Goal: Use online tool/utility

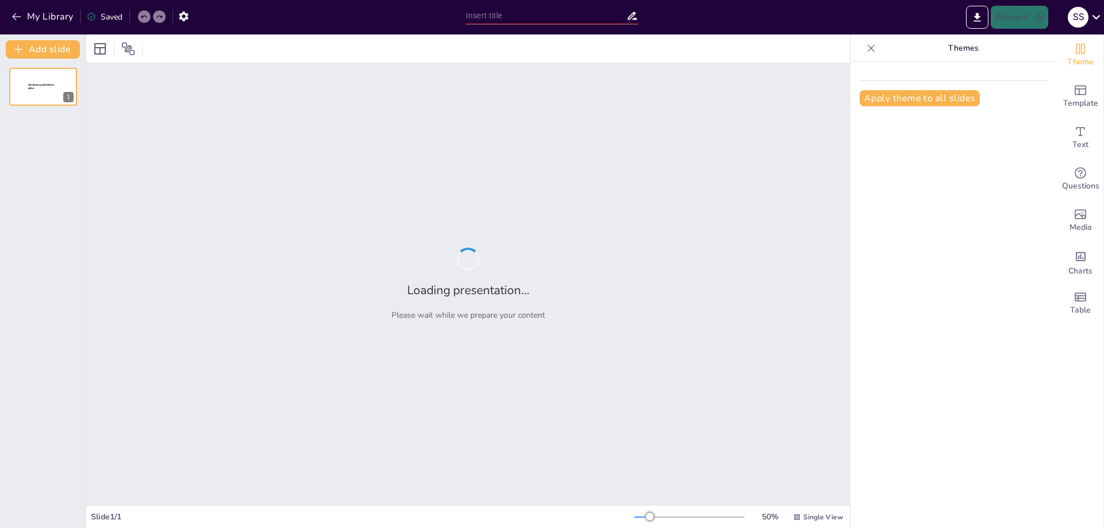
type input "SEO Progress Report: [PERSON_NAME] - By Aseum Infotech"
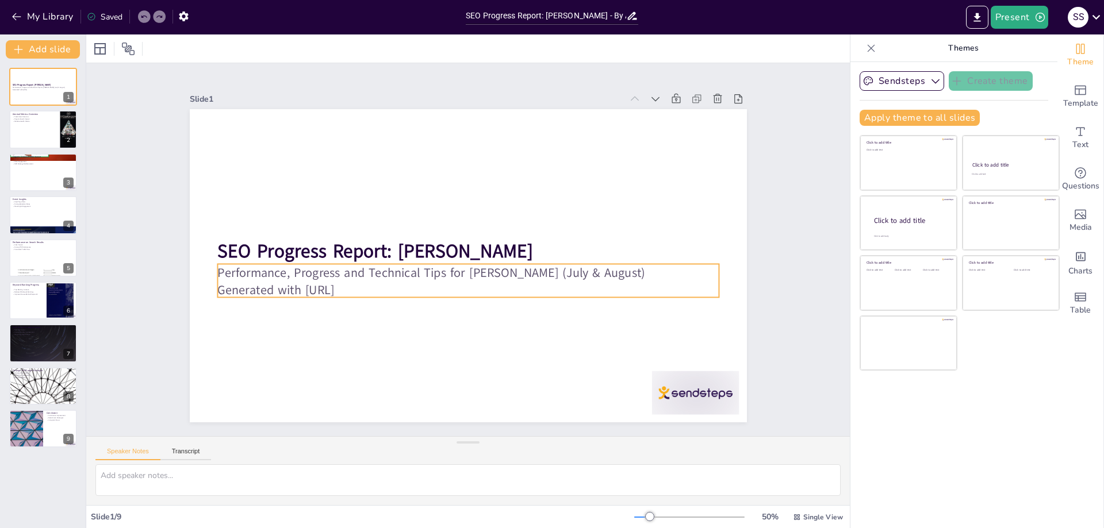
click at [418, 280] on p "Generated with [URL]" at bounding box center [427, 249] width 18 height 501
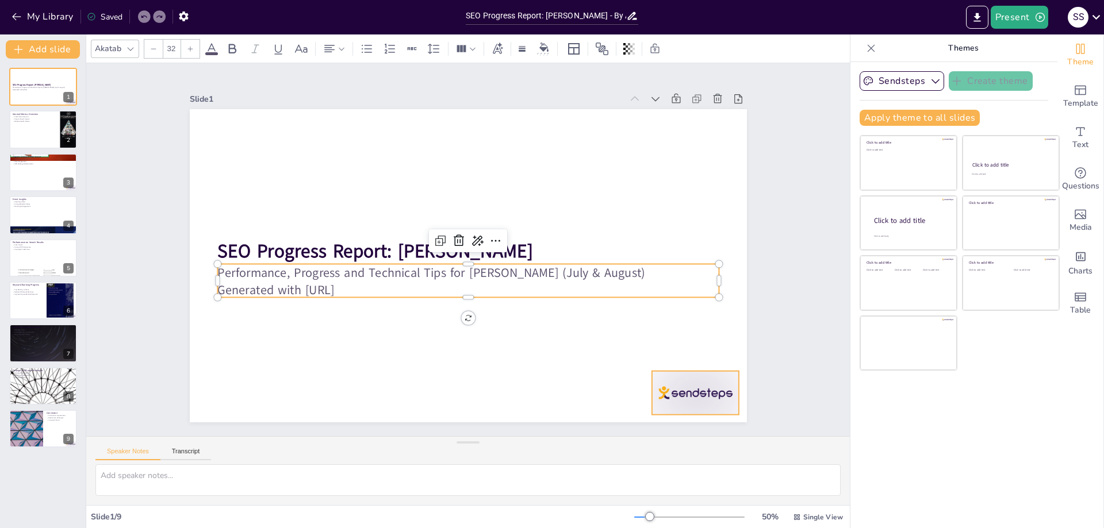
click at [709, 390] on div at bounding box center [678, 416] width 91 height 52
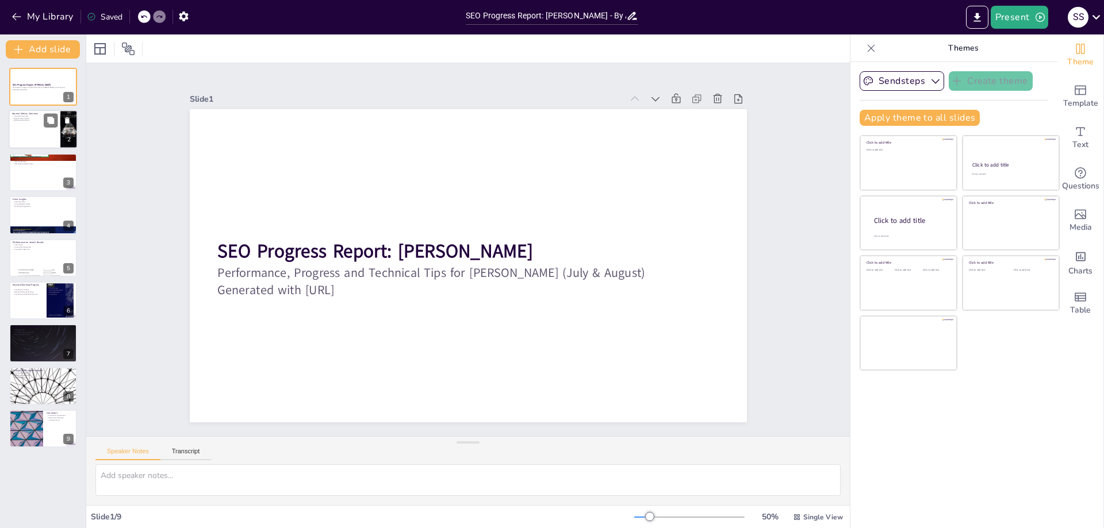
click at [29, 120] on p "Website Health Metrics" at bounding box center [34, 121] width 45 height 2
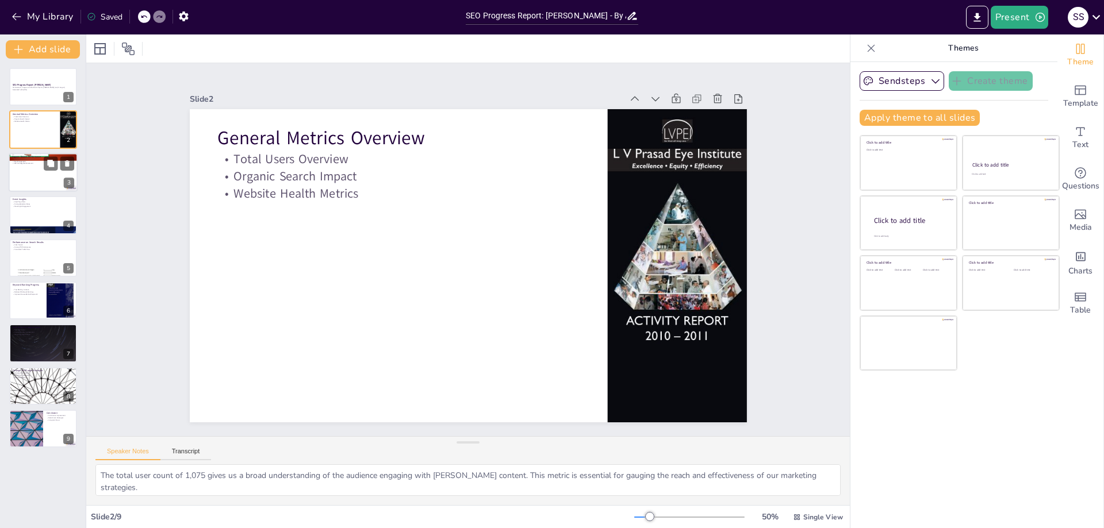
click at [48, 177] on div at bounding box center [43, 172] width 69 height 39
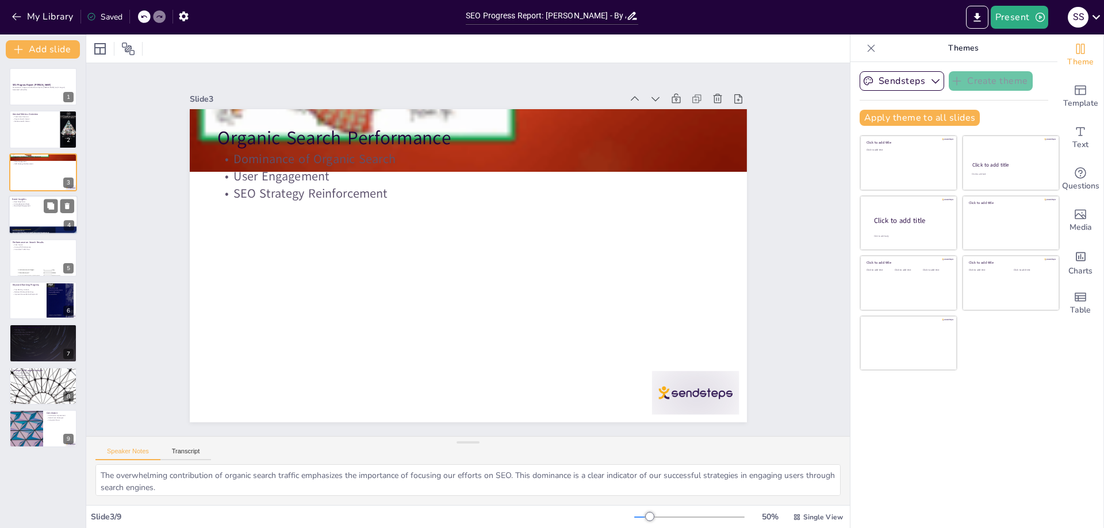
click at [16, 212] on div at bounding box center [43, 214] width 69 height 39
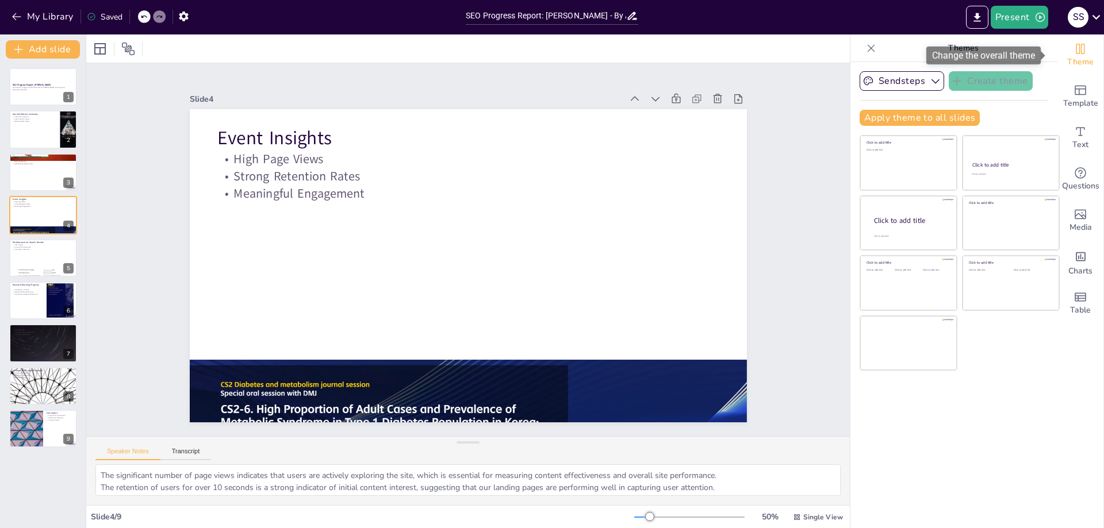
click at [1077, 51] on icon "Change the overall theme" at bounding box center [1080, 49] width 14 height 14
click at [865, 45] on icon at bounding box center [870, 48] width 11 height 11
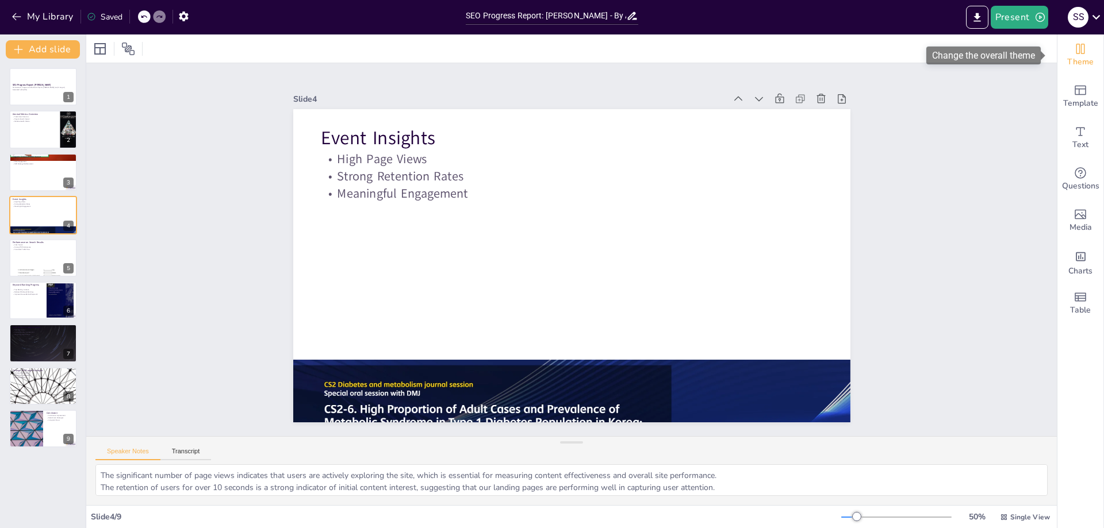
click at [1076, 53] on icon "Change the overall theme" at bounding box center [1080, 49] width 9 height 10
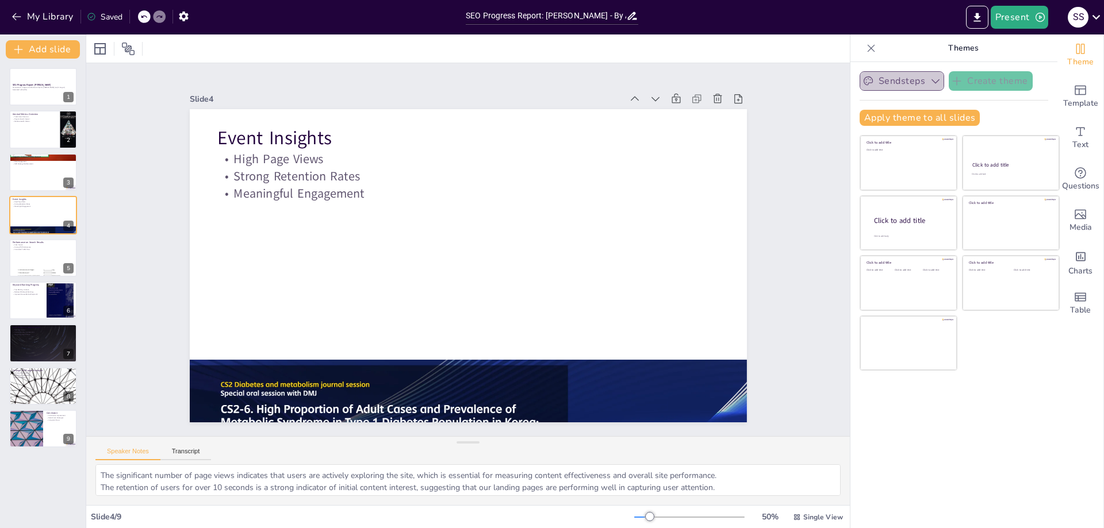
click at [931, 80] on icon "button" at bounding box center [935, 81] width 8 height 5
click at [924, 115] on span "Sendsteps" at bounding box center [911, 120] width 52 height 11
click at [34, 305] on div at bounding box center [43, 300] width 69 height 39
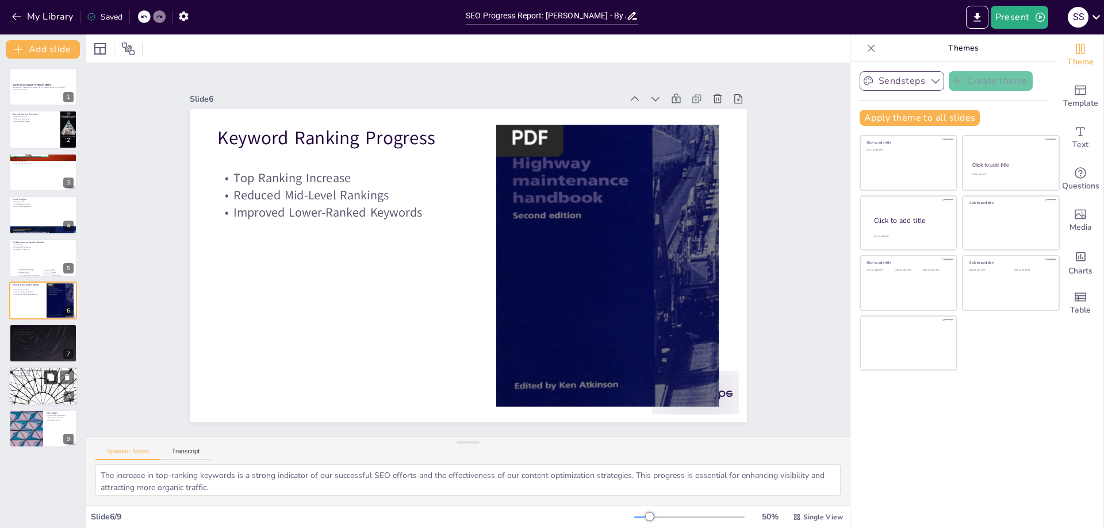
click at [50, 373] on icon at bounding box center [51, 377] width 8 height 8
type textarea "On-page optimization is critical for ensuring that our content is structured ef…"
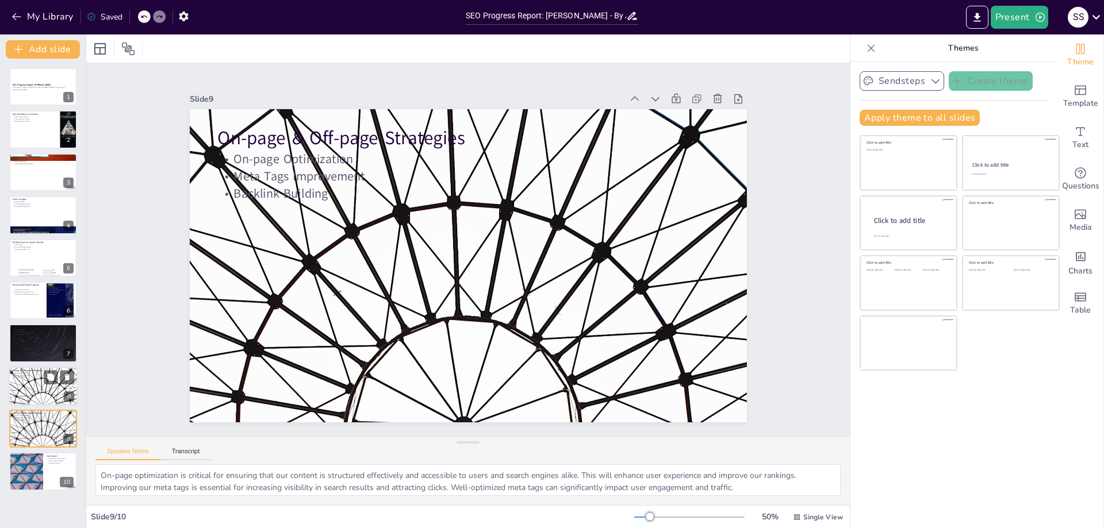
click at [36, 403] on div at bounding box center [43, 386] width 69 height 39
click at [187, 13] on icon "button" at bounding box center [183, 16] width 9 height 10
click at [184, 20] on icon "button" at bounding box center [183, 16] width 9 height 10
